Goal: Navigation & Orientation: Find specific page/section

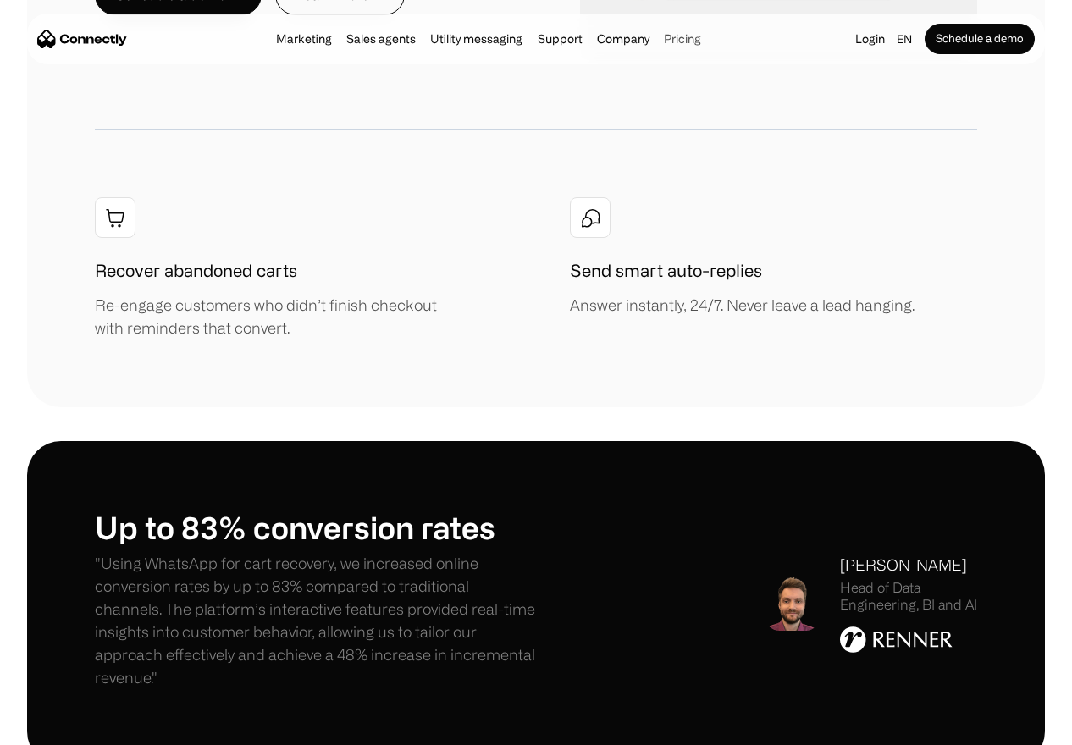
scroll to position [2054, 0]
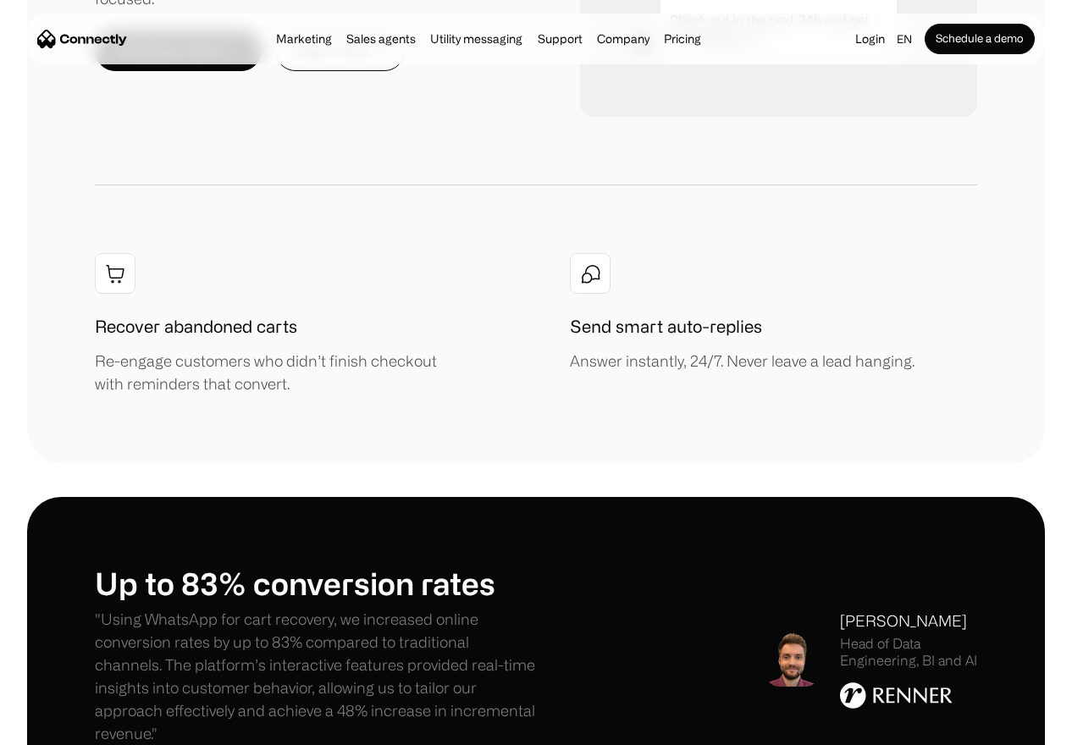
scroll to position [2211, 0]
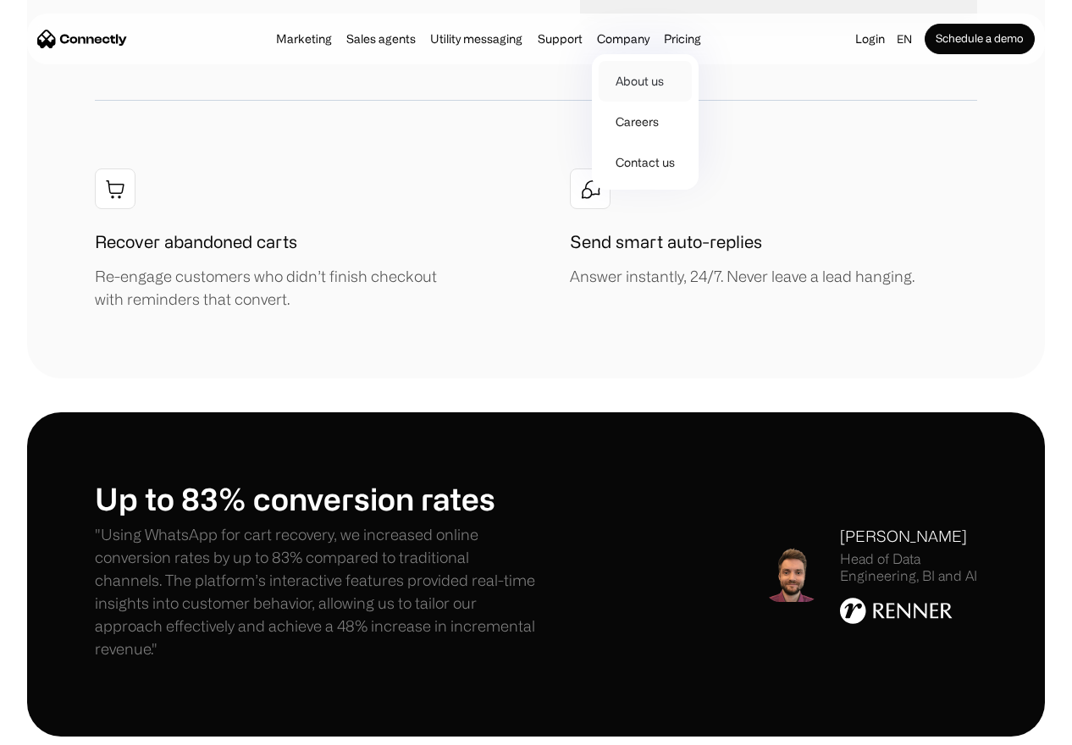
click at [637, 74] on link "About us" at bounding box center [644, 81] width 93 height 41
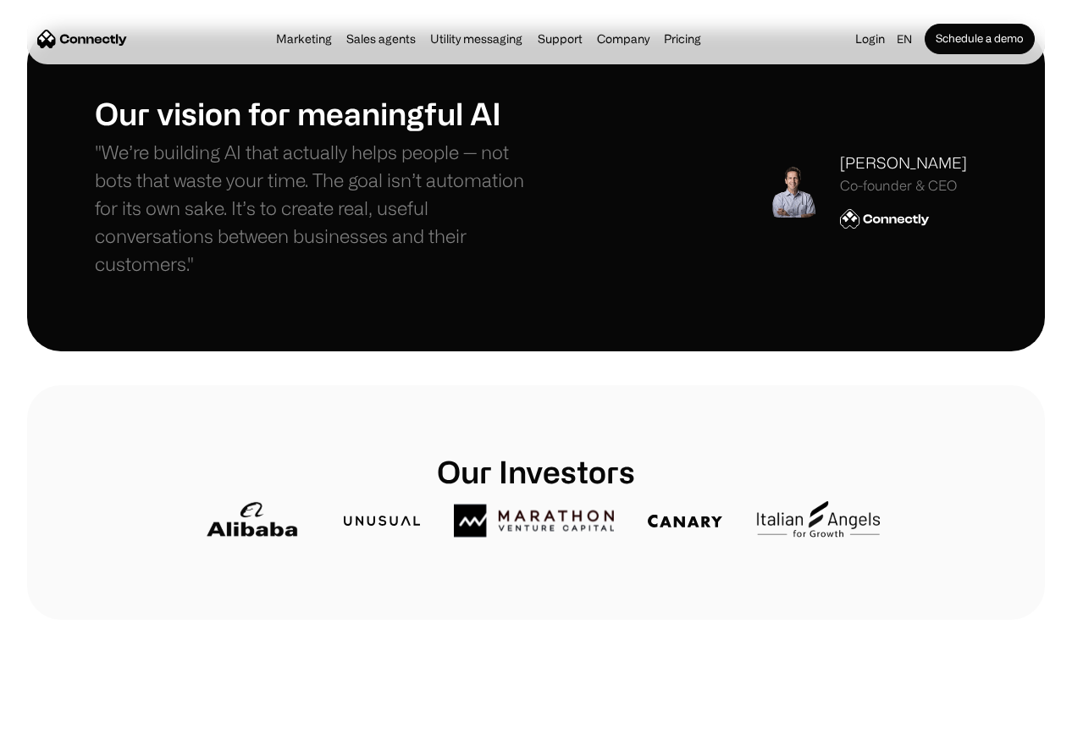
scroll to position [595, 0]
